Goal: Transaction & Acquisition: Purchase product/service

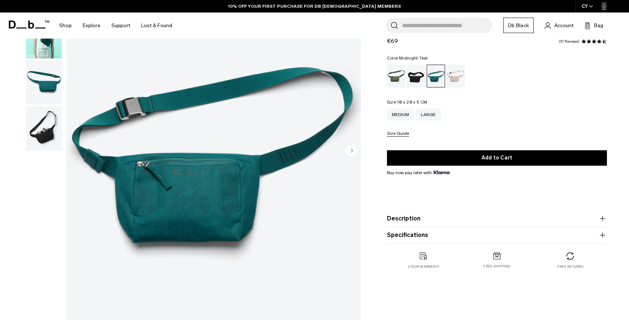
scroll to position [39, 0]
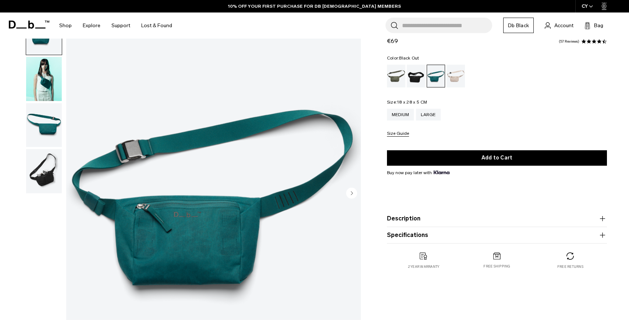
click at [414, 81] on div "Black Out" at bounding box center [416, 76] width 19 height 23
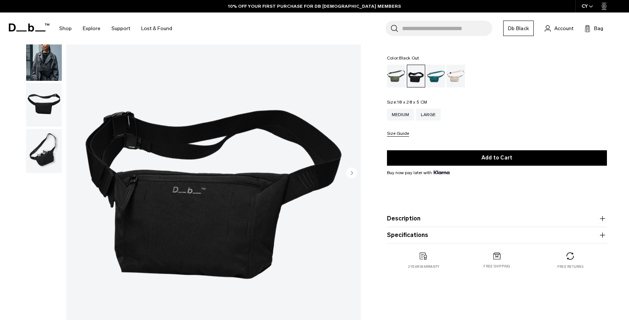
scroll to position [60, 0]
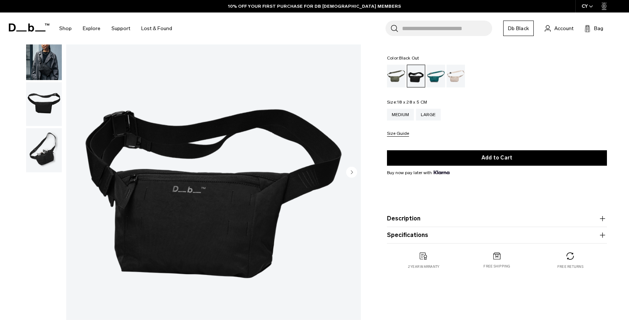
click at [349, 169] on circle "Next slide" at bounding box center [351, 172] width 11 height 11
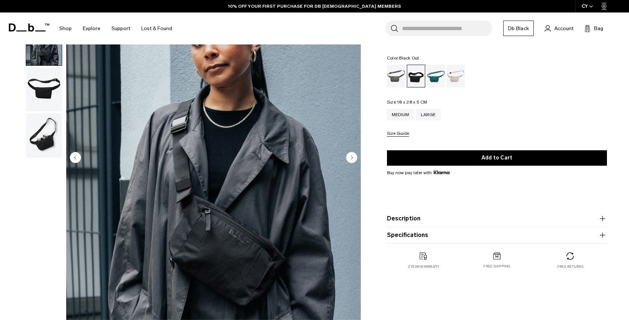
scroll to position [80, 0]
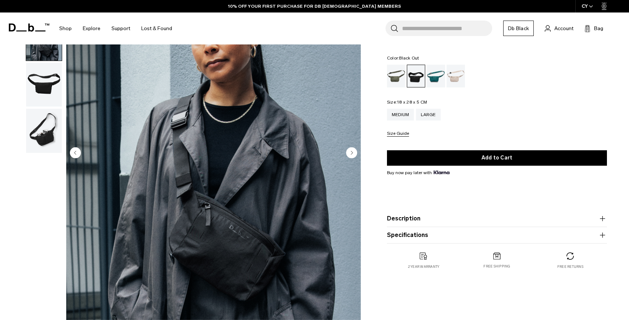
click at [352, 155] on circle "Next slide" at bounding box center [351, 152] width 11 height 11
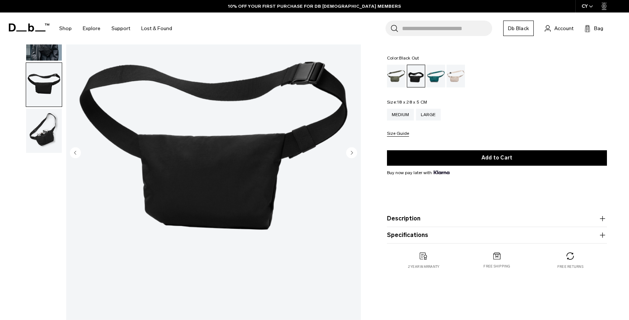
click at [352, 155] on circle "Next slide" at bounding box center [351, 152] width 11 height 11
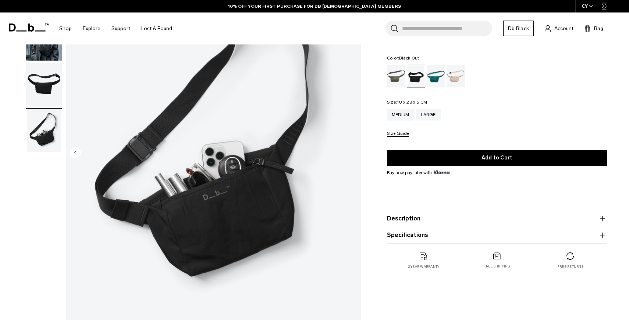
click at [352, 155] on img "4 / 4" at bounding box center [213, 154] width 295 height 368
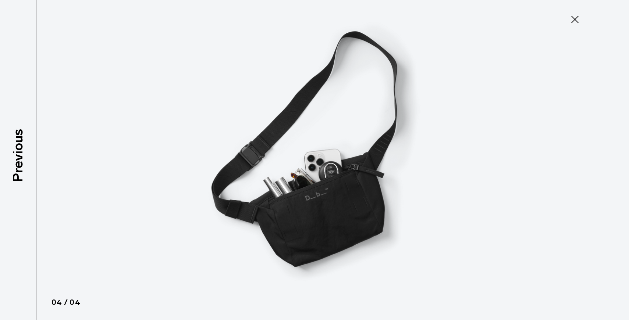
click at [574, 20] on icon at bounding box center [575, 20] width 12 height 12
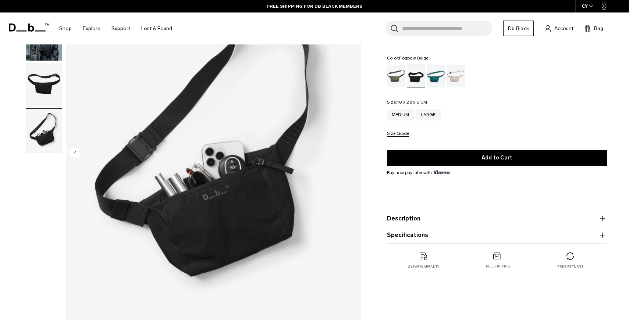
click at [456, 83] on div "Fogbow Beige" at bounding box center [455, 76] width 19 height 23
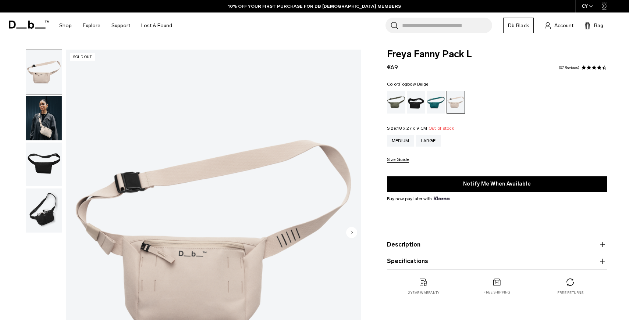
click at [49, 128] on img "button" at bounding box center [44, 118] width 36 height 44
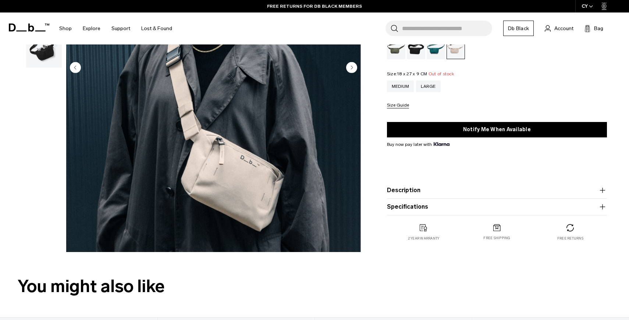
scroll to position [168, 0]
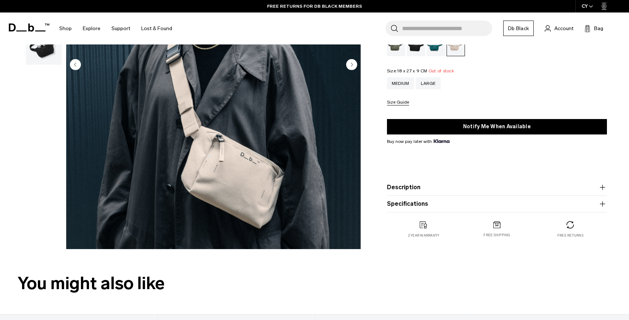
click at [11, 154] on div "02 / 04 Sold Out Close 01 / 04 Previous Next" at bounding box center [182, 67] width 365 height 371
